Goal: Information Seeking & Learning: Find specific fact

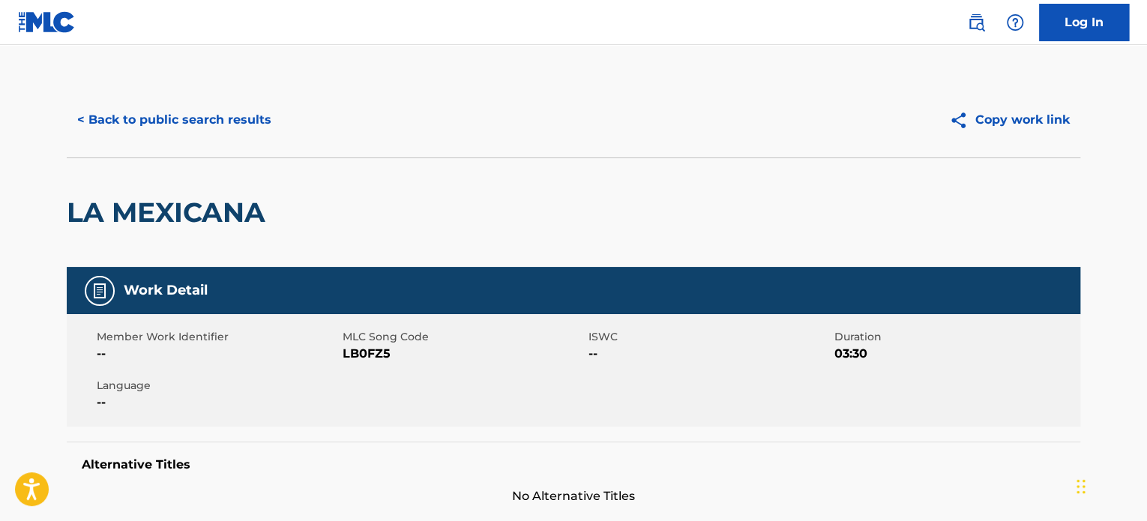
click at [239, 140] on div "< Back to public search results Copy work link" at bounding box center [574, 119] width 1014 height 75
click at [212, 116] on button "< Back to public search results" at bounding box center [174, 119] width 215 height 37
click at [216, 121] on button "< Back to public search results" at bounding box center [174, 119] width 215 height 37
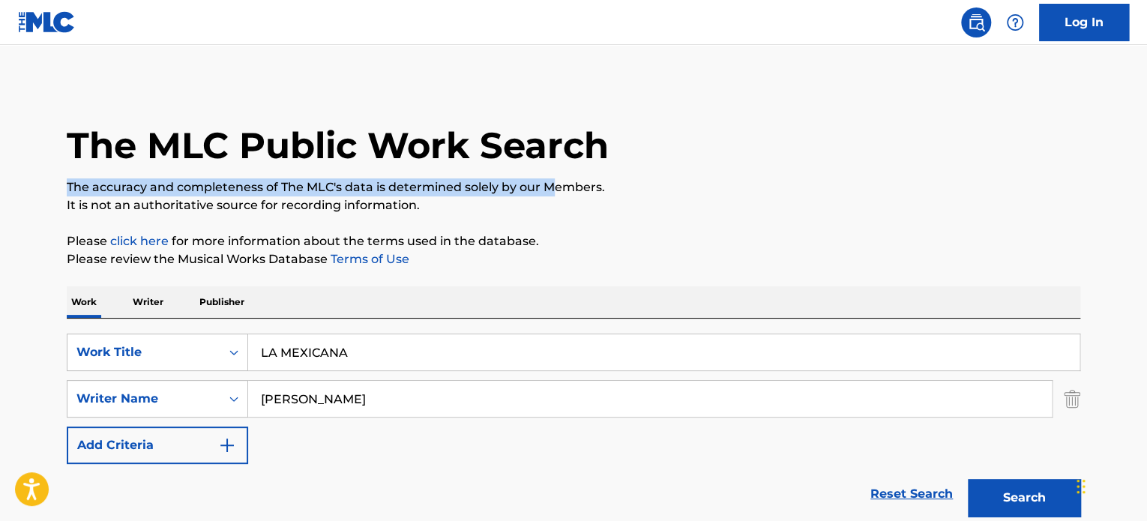
drag, startPoint x: 555, startPoint y: 188, endPoint x: 544, endPoint y: 187, distance: 10.6
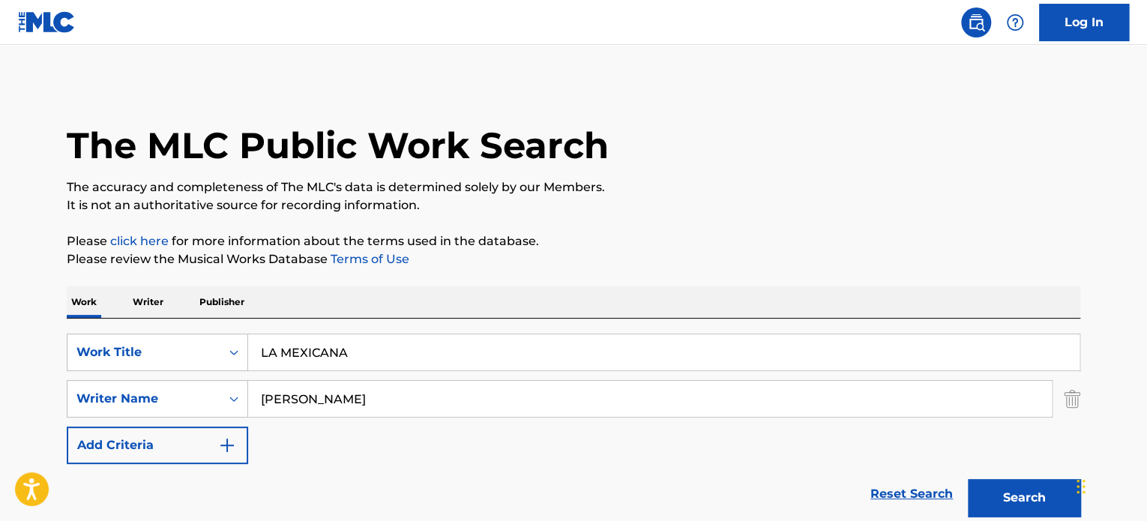
click at [422, 371] on div "SearchWithCriteriae62119f4-e1ba-419c-9936-d505d708a0a5 Work Title LA MEXICANA S…" at bounding box center [574, 399] width 1014 height 130
click at [433, 347] on input "LA MEXICANA" at bounding box center [663, 352] width 831 height 36
paste input "Shade"
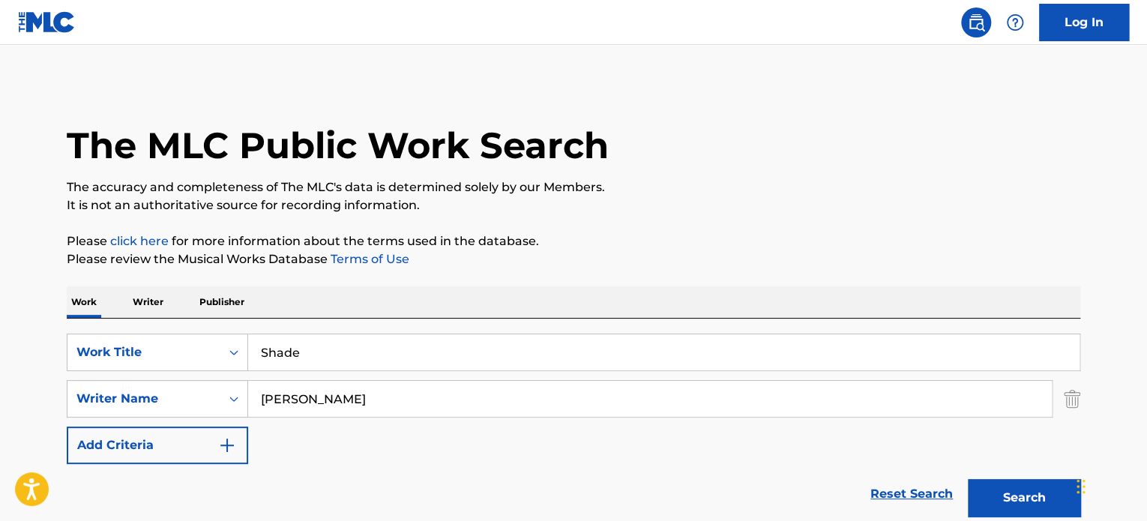
type input "Shade"
click at [507, 411] on input "[PERSON_NAME]" at bounding box center [650, 399] width 804 height 36
click at [507, 410] on input "[PERSON_NAME]" at bounding box center [650, 399] width 804 height 36
paste input "[PERSON_NAME]"
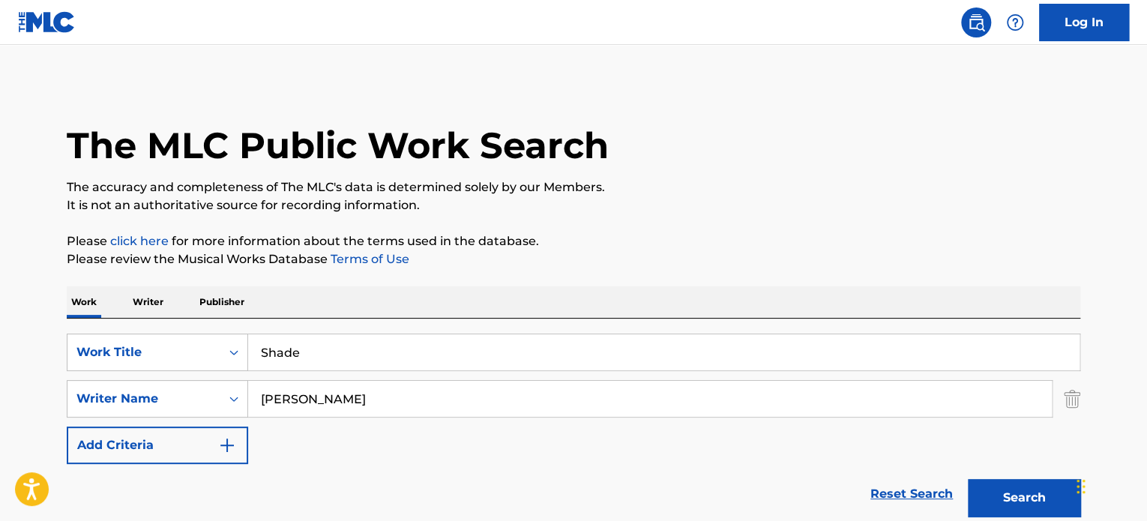
type input "[PERSON_NAME]"
click at [968, 479] on button "Search" at bounding box center [1024, 497] width 112 height 37
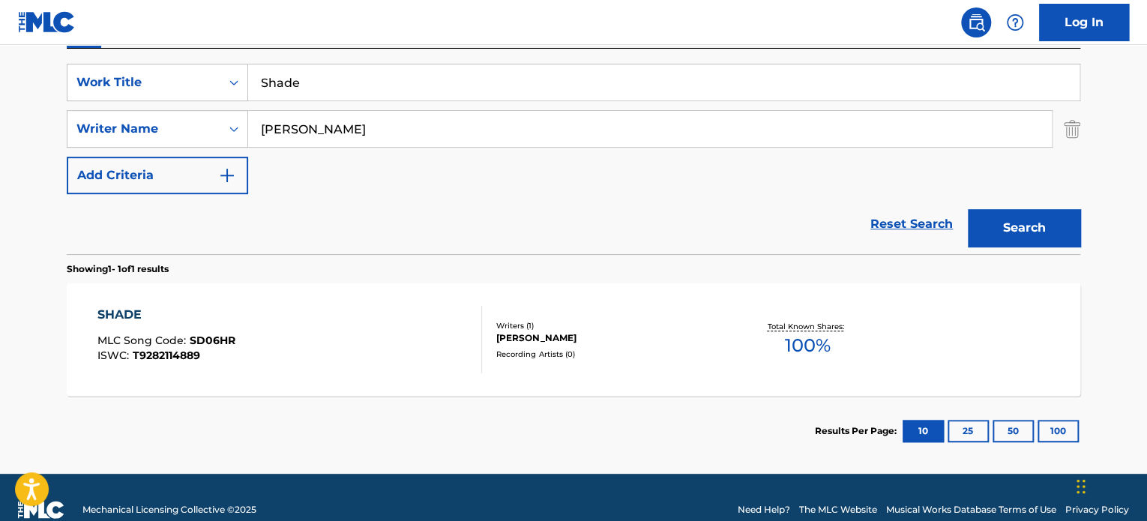
scroll to position [294, 0]
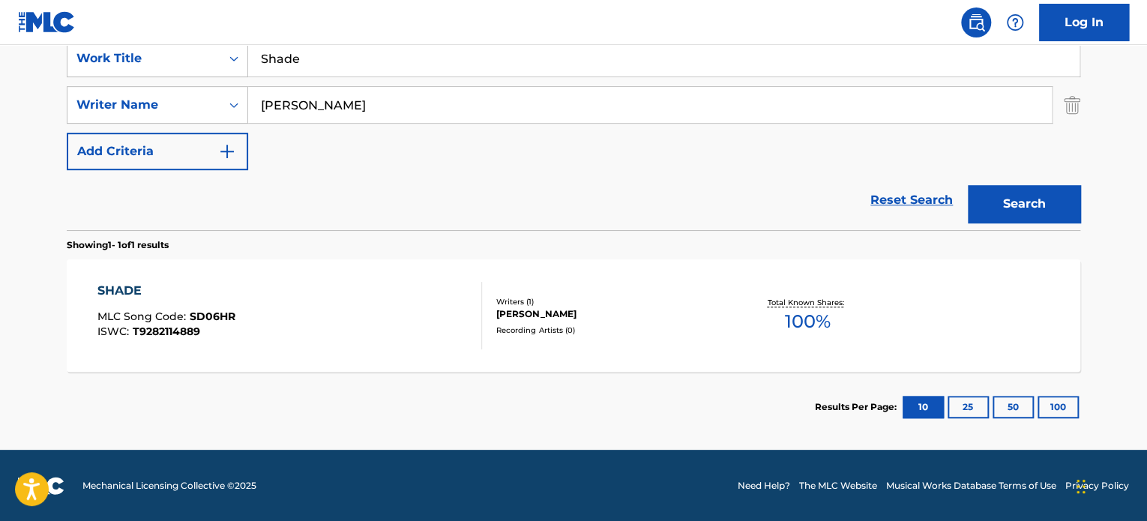
click at [579, 337] on div "SHADE MLC Song Code : SD06HR ISWC : T9282114889 Writers ( 1 ) [PERSON_NAME] Rec…" at bounding box center [574, 315] width 1014 height 112
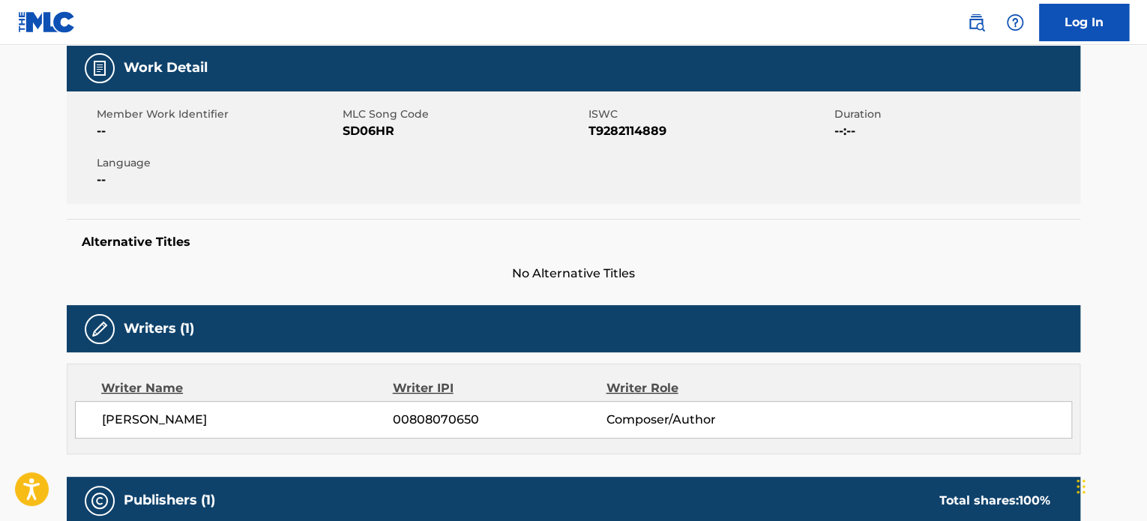
scroll to position [250, 0]
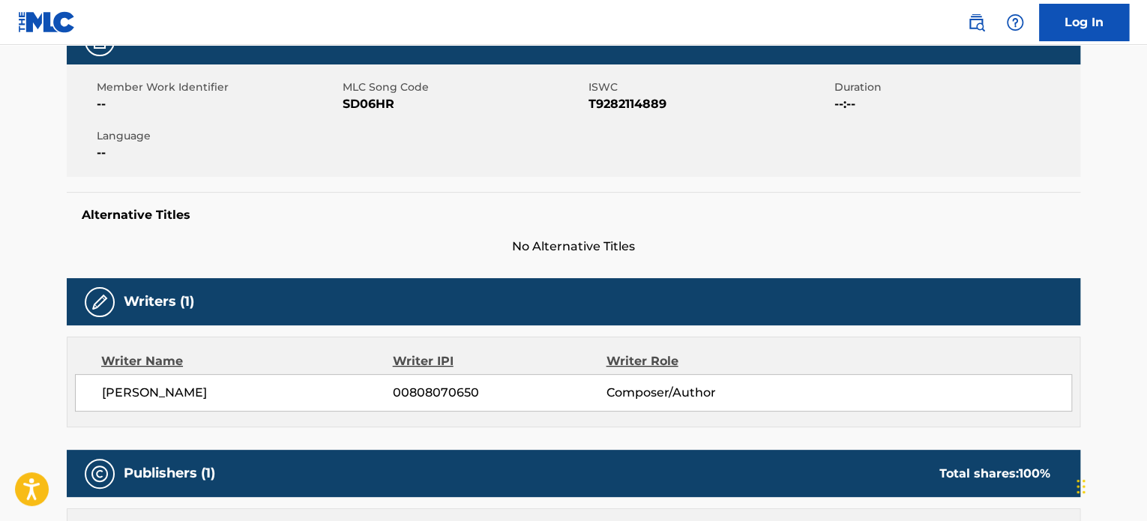
click at [421, 423] on div "Writer Name Writer IPI Writer Role [PERSON_NAME] 00808070650 Composer/Author" at bounding box center [574, 382] width 1014 height 91
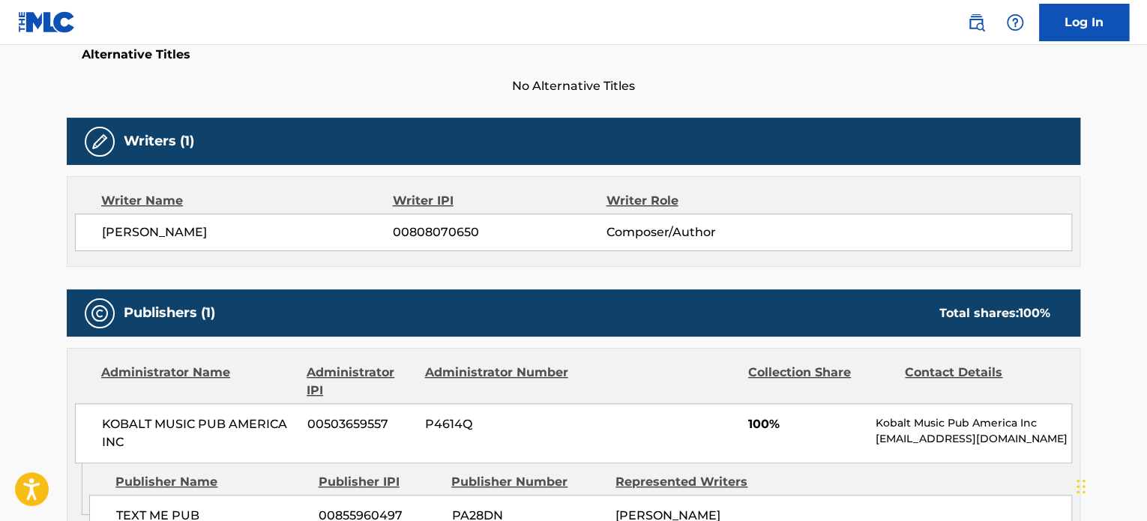
scroll to position [660, 0]
